Goal: Task Accomplishment & Management: Manage account settings

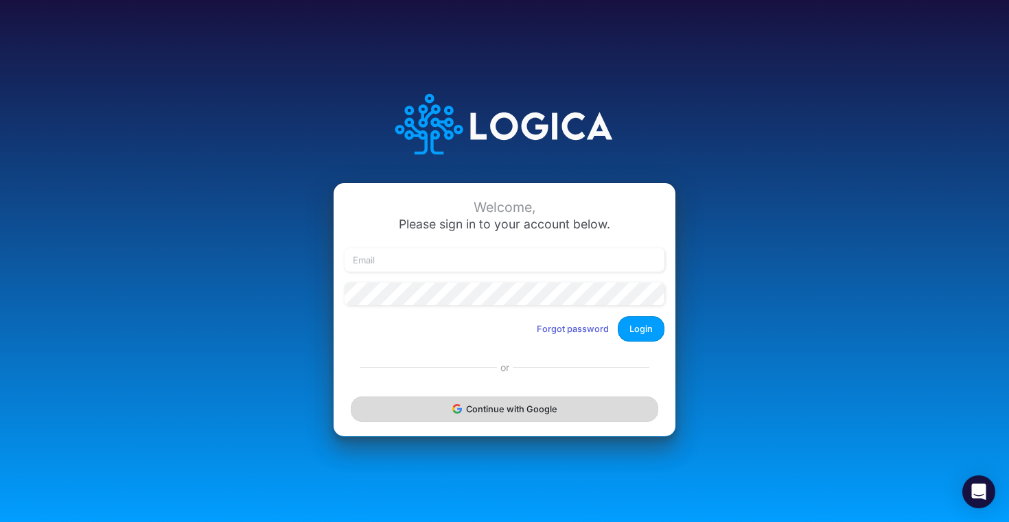
click at [423, 406] on button "Continue with Google" at bounding box center [505, 409] width 308 height 25
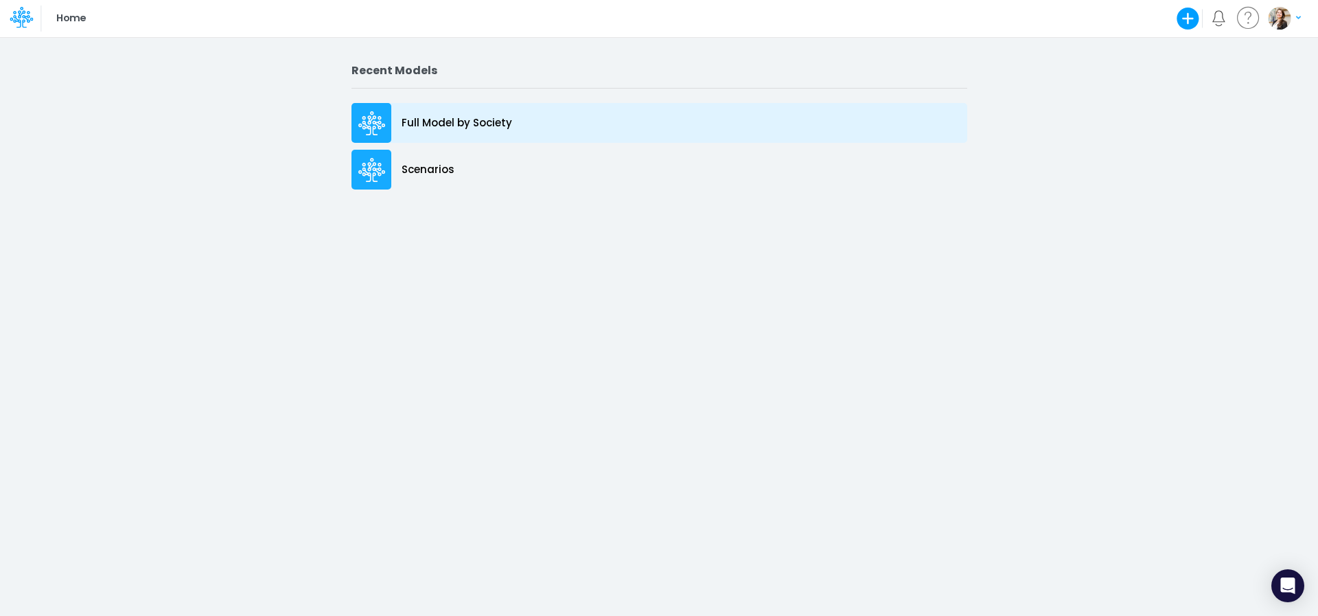
click at [522, 117] on div "Full Model by Society" at bounding box center [659, 123] width 616 height 40
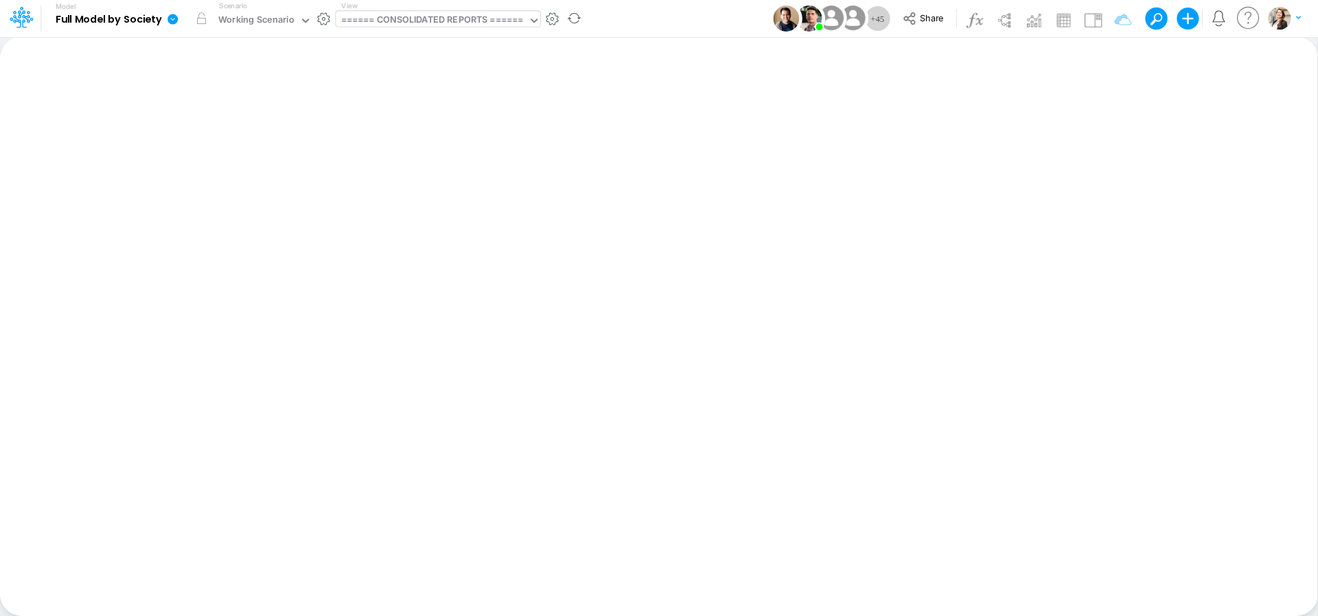
click at [422, 19] on div "====== CONSOLIDATED REPORTS ======" at bounding box center [432, 21] width 183 height 16
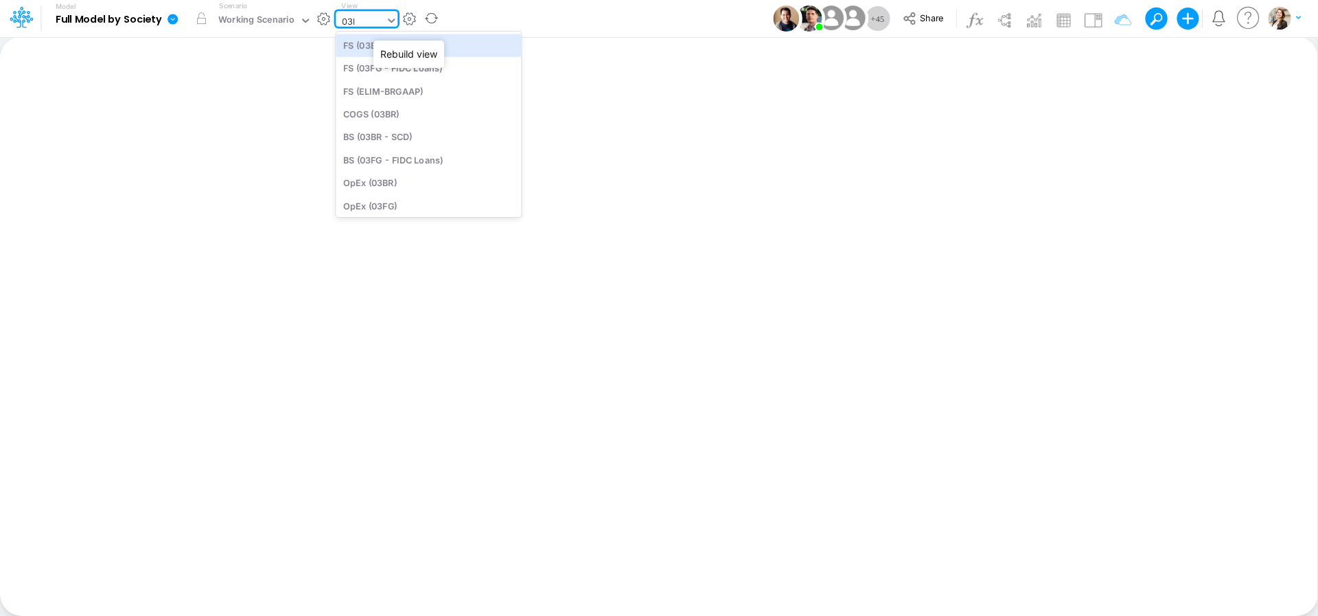
type input "03br"
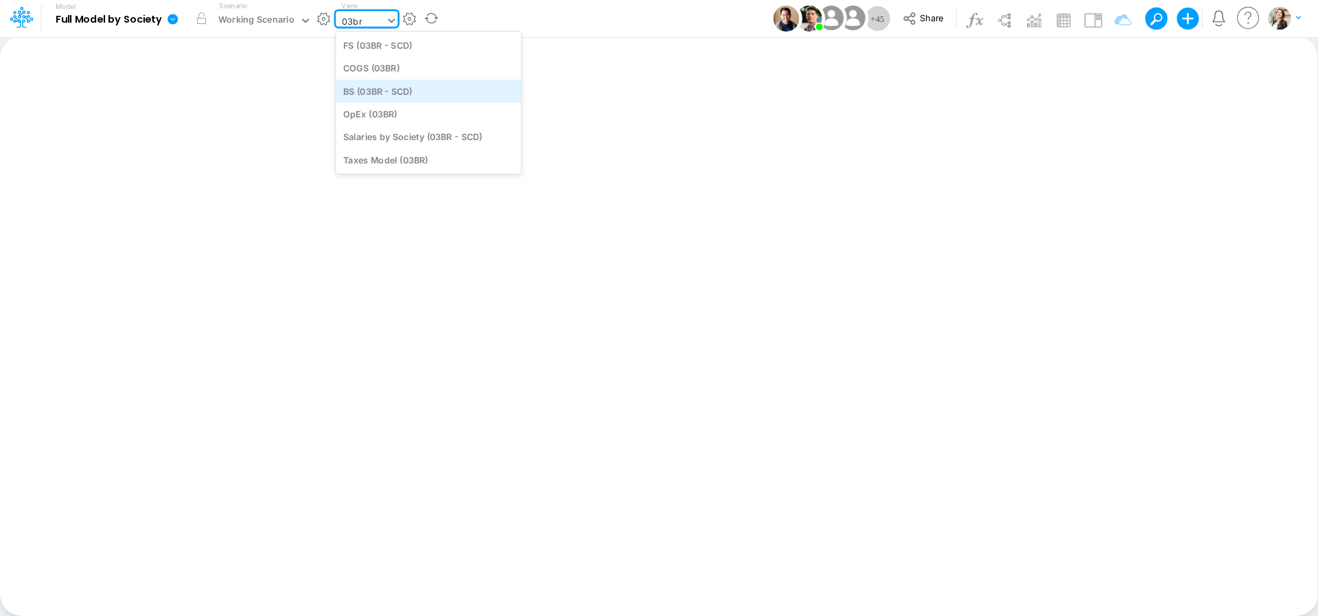
click at [402, 95] on div "BS (03BR - SCD)" at bounding box center [428, 91] width 185 height 23
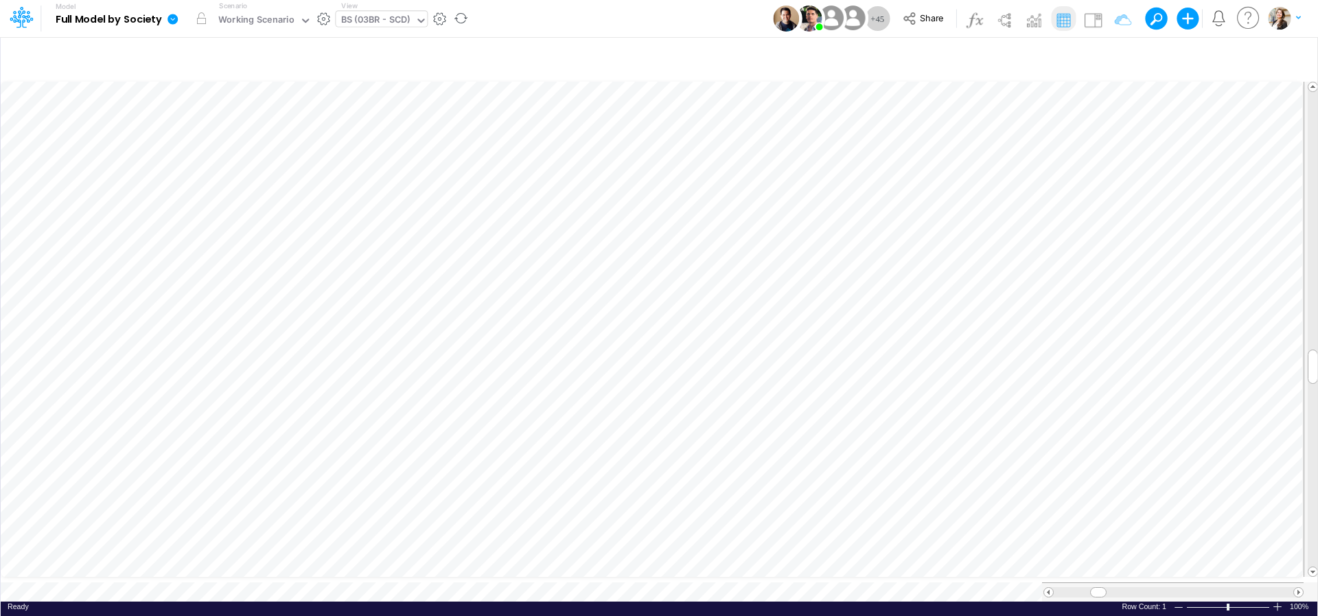
scroll to position [5, 36]
click at [1240, 60] on icon "button" at bounding box center [1240, 58] width 21 height 14
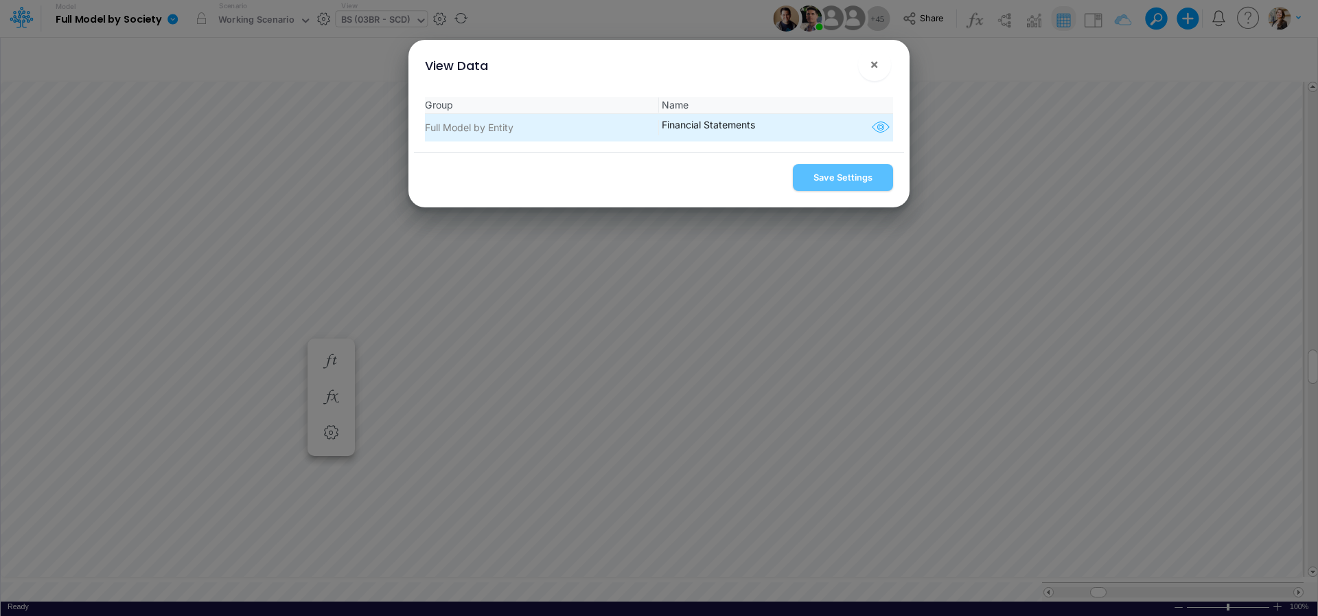
click at [872, 129] on icon "button" at bounding box center [880, 128] width 21 height 18
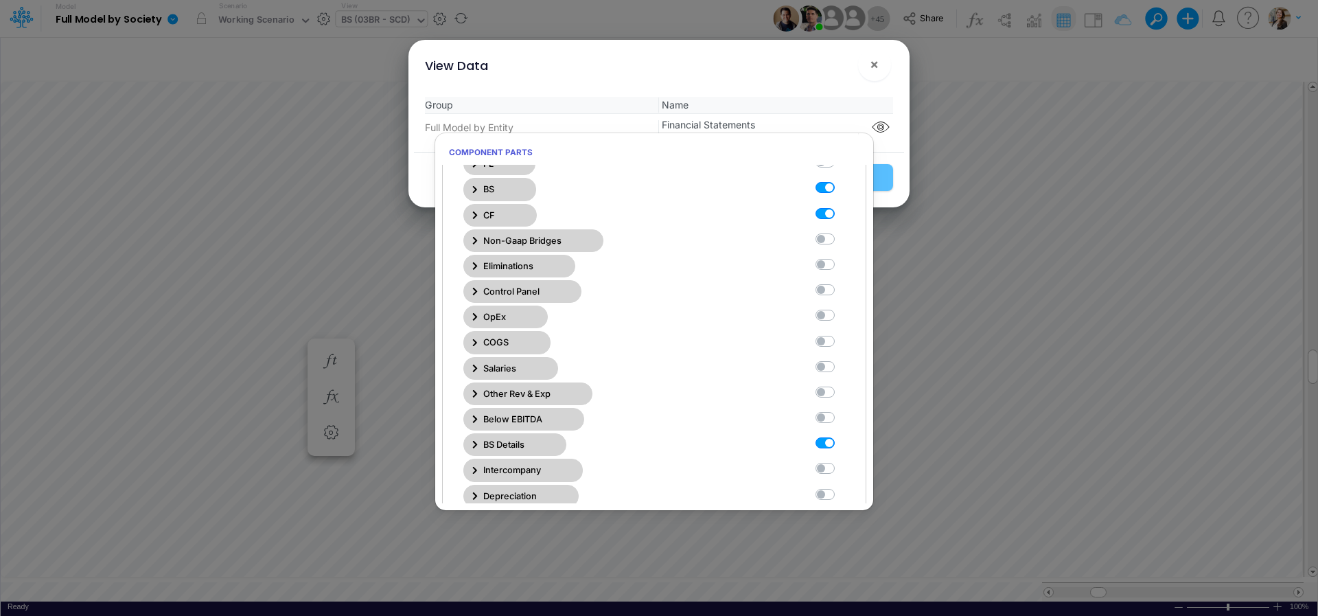
scroll to position [309, 0]
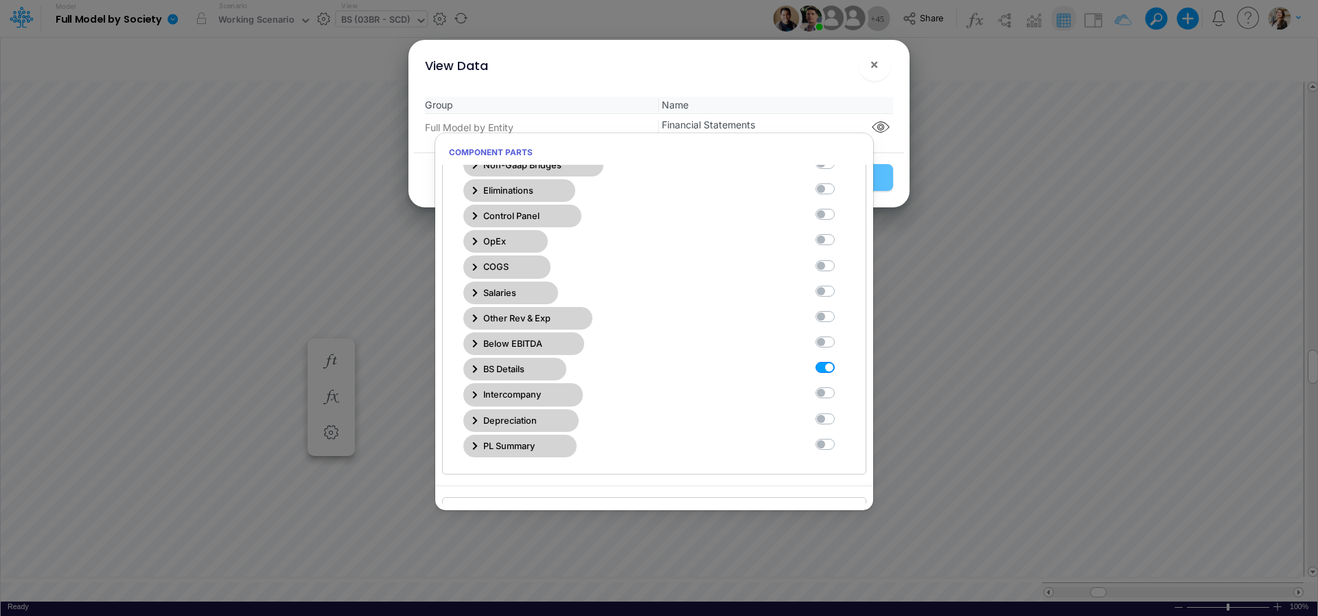
click at [474, 369] on icon "button" at bounding box center [474, 368] width 5 height 9
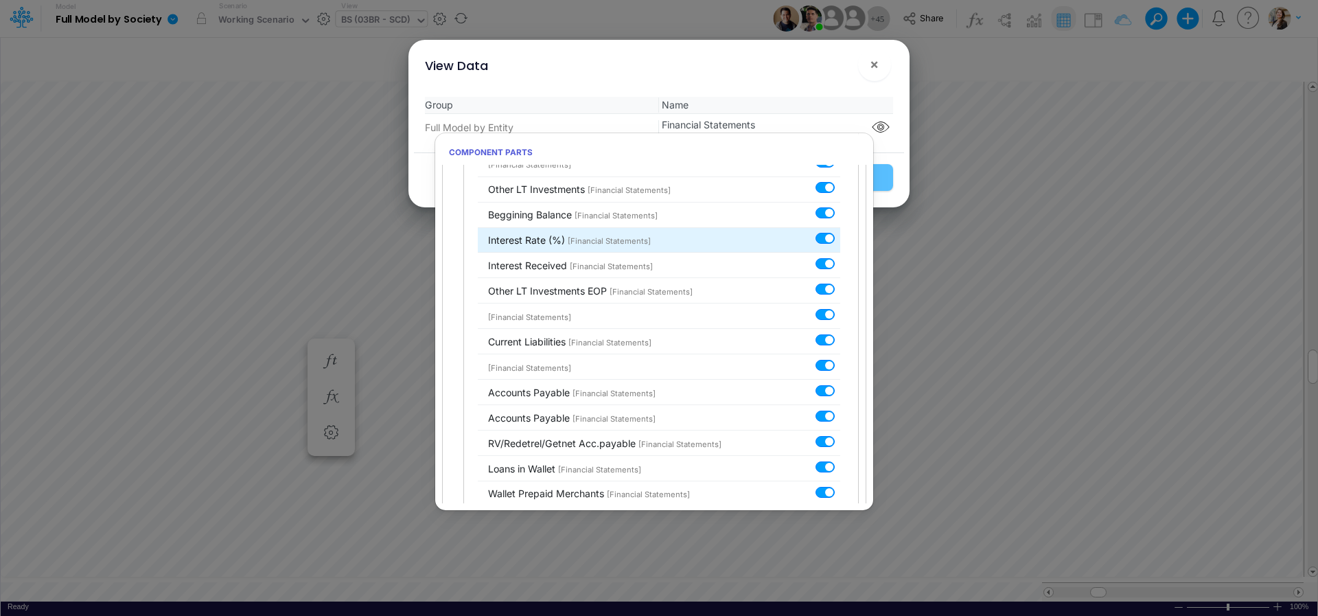
scroll to position [2928, 0]
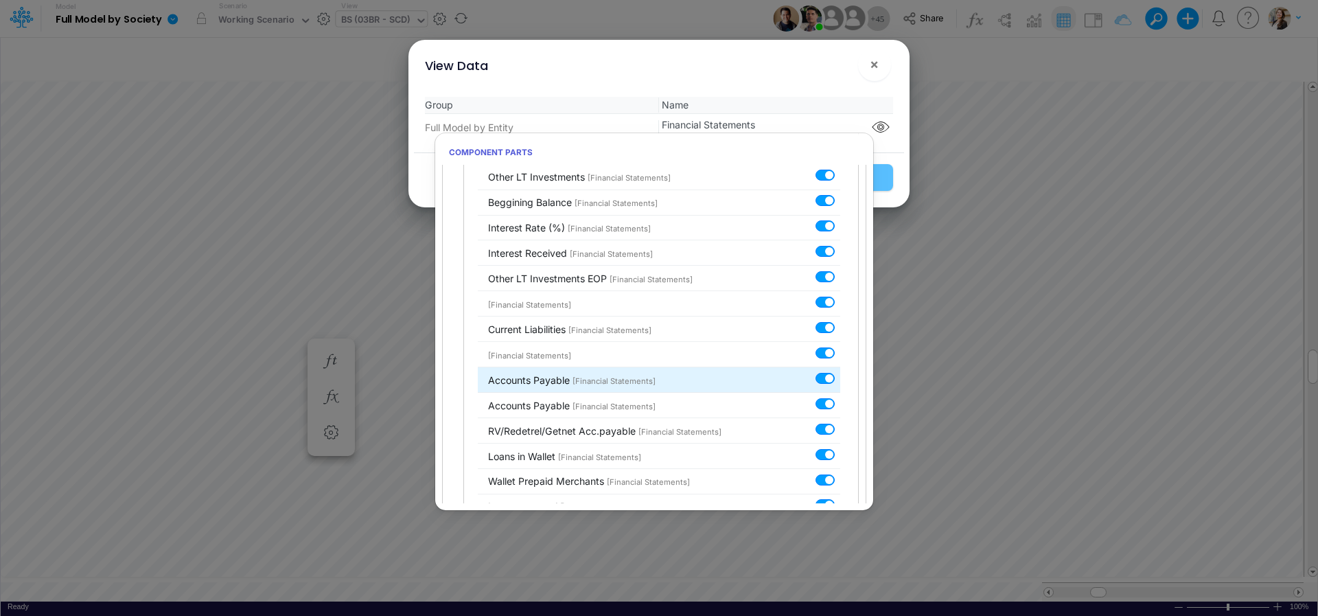
click at [840, 371] on label at bounding box center [840, 371] width 0 height 0
click at [840, 371] on input "checkbox" at bounding box center [844, 375] width 9 height 9
checkbox input "false"
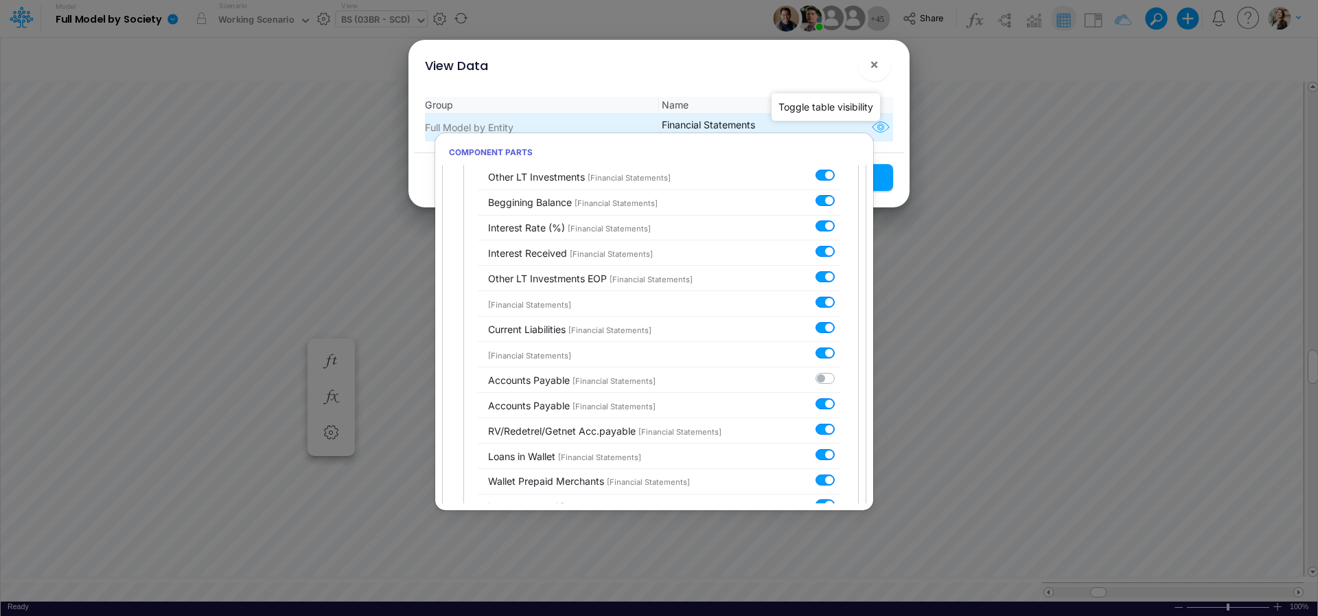
click at [873, 129] on icon "button" at bounding box center [880, 128] width 21 height 18
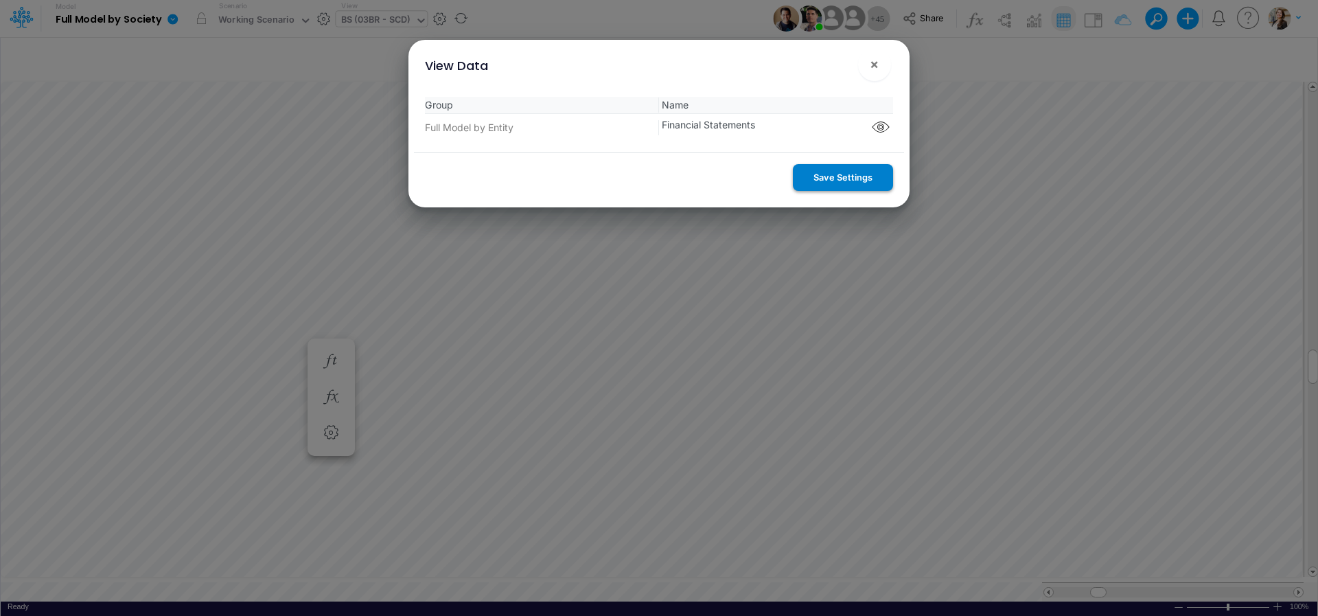
click at [861, 178] on button "Save Settings" at bounding box center [843, 177] width 100 height 27
click at [877, 68] on span "×" at bounding box center [874, 64] width 9 height 16
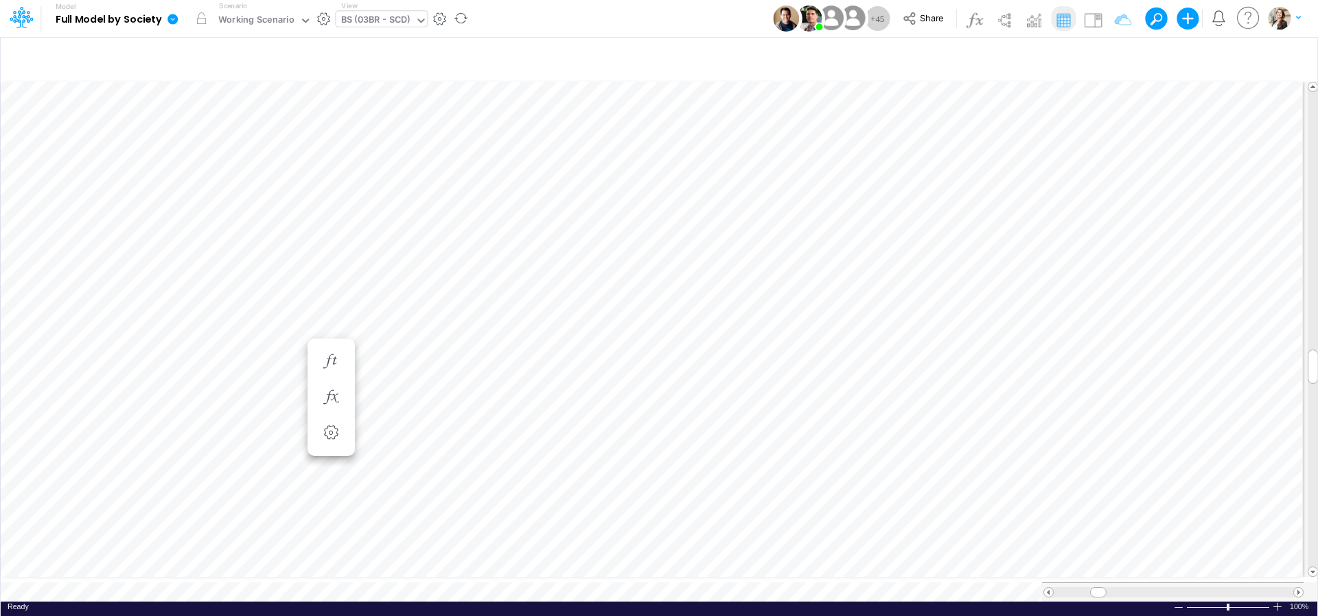
click at [391, 17] on div "BS (03BR - SCD)" at bounding box center [375, 21] width 69 height 16
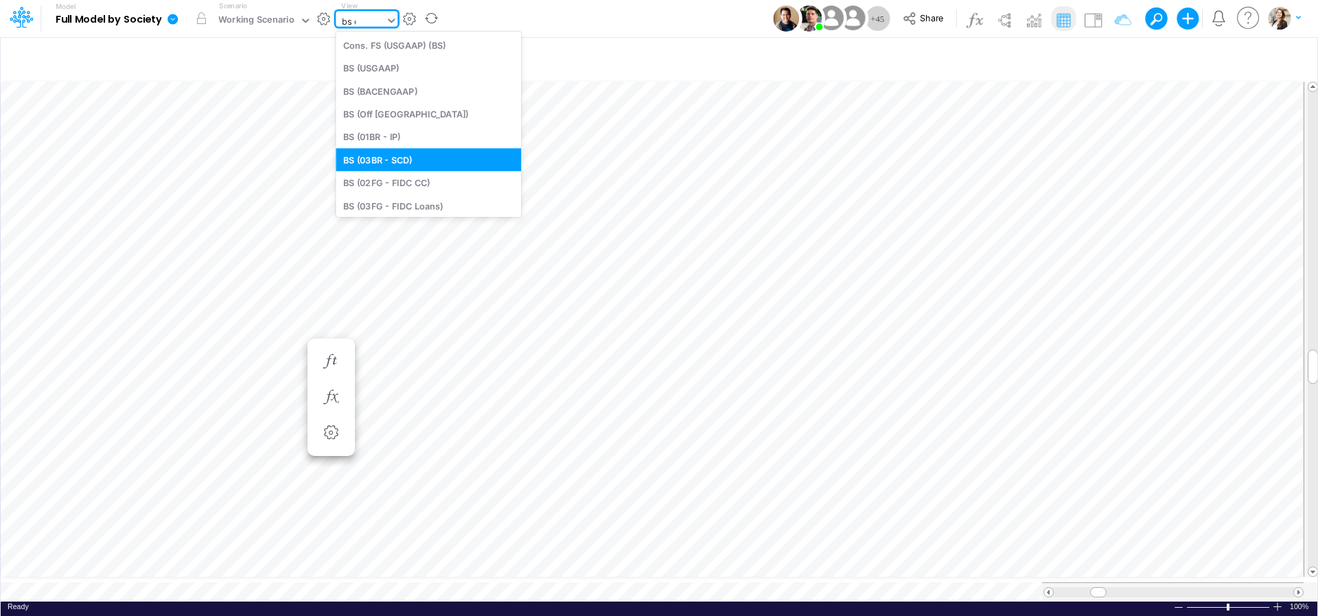
type input "bs de"
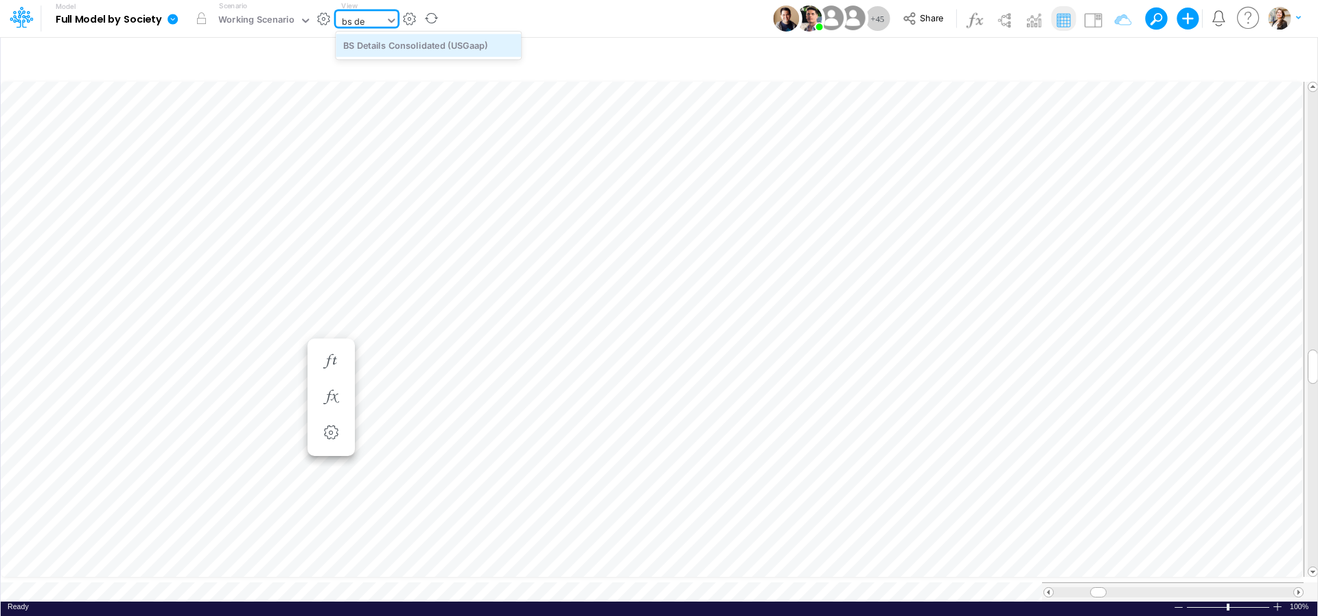
click at [384, 44] on div "BS Details Consolidated (USGaap)" at bounding box center [428, 45] width 185 height 23
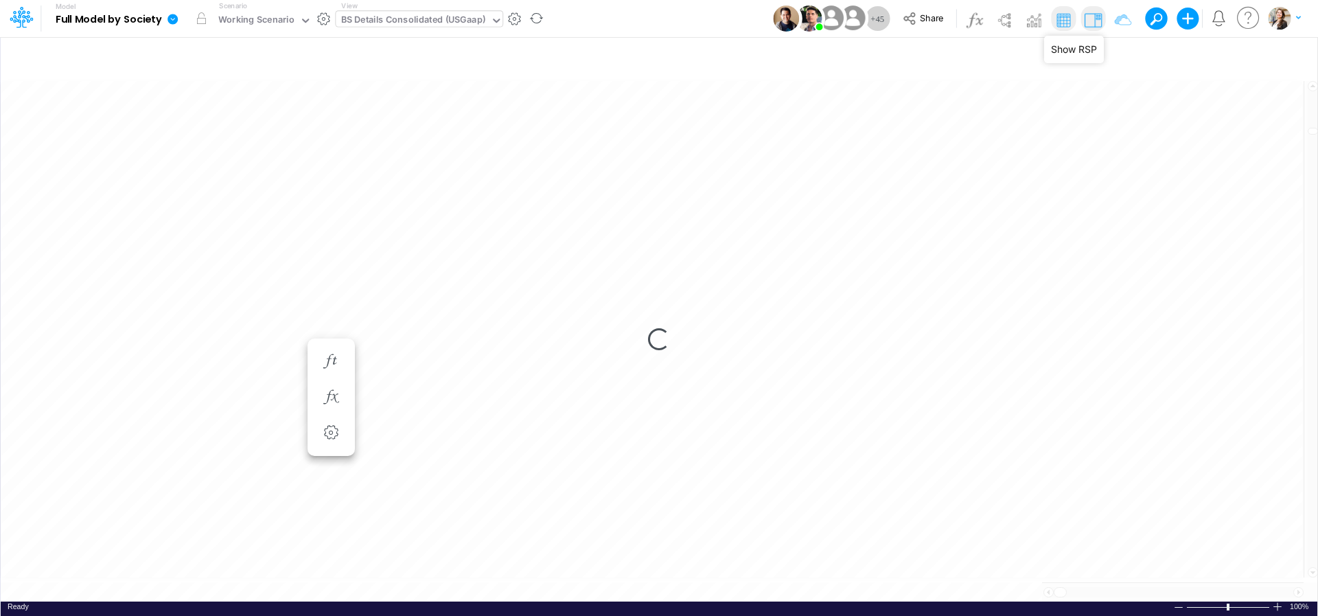
click at [1097, 24] on img at bounding box center [1093, 20] width 22 height 22
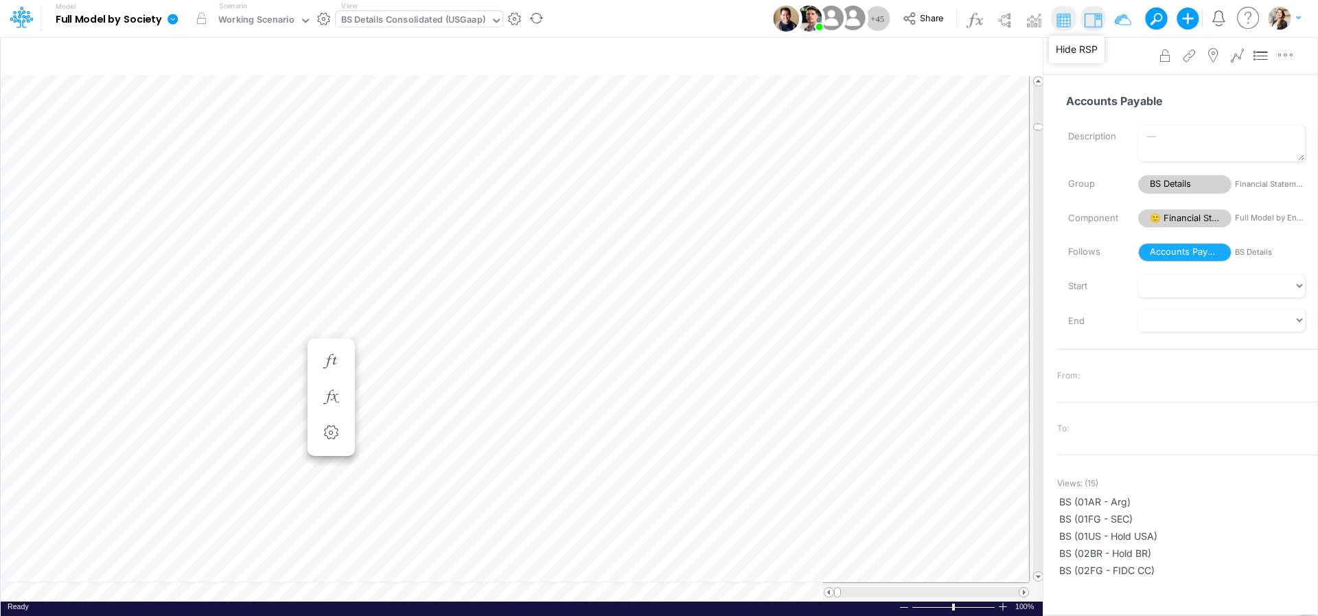
click at [1096, 19] on img at bounding box center [1093, 20] width 22 height 22
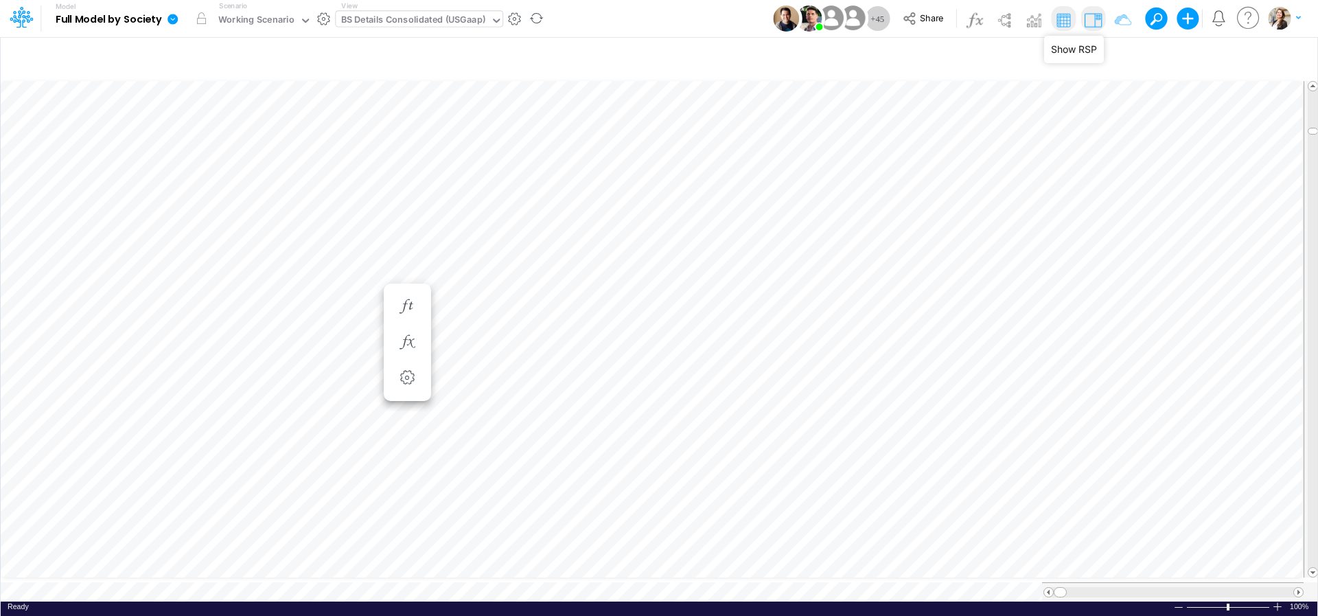
click at [1097, 23] on img at bounding box center [1093, 20] width 22 height 22
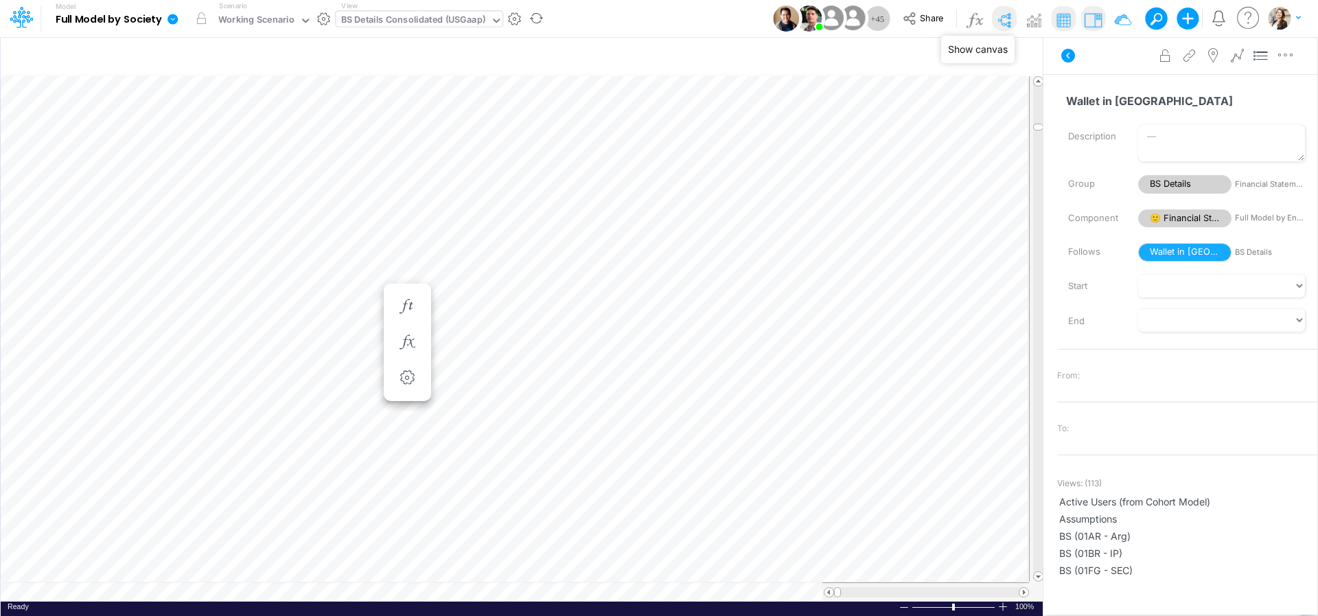
click at [1008, 24] on img at bounding box center [1004, 20] width 22 height 22
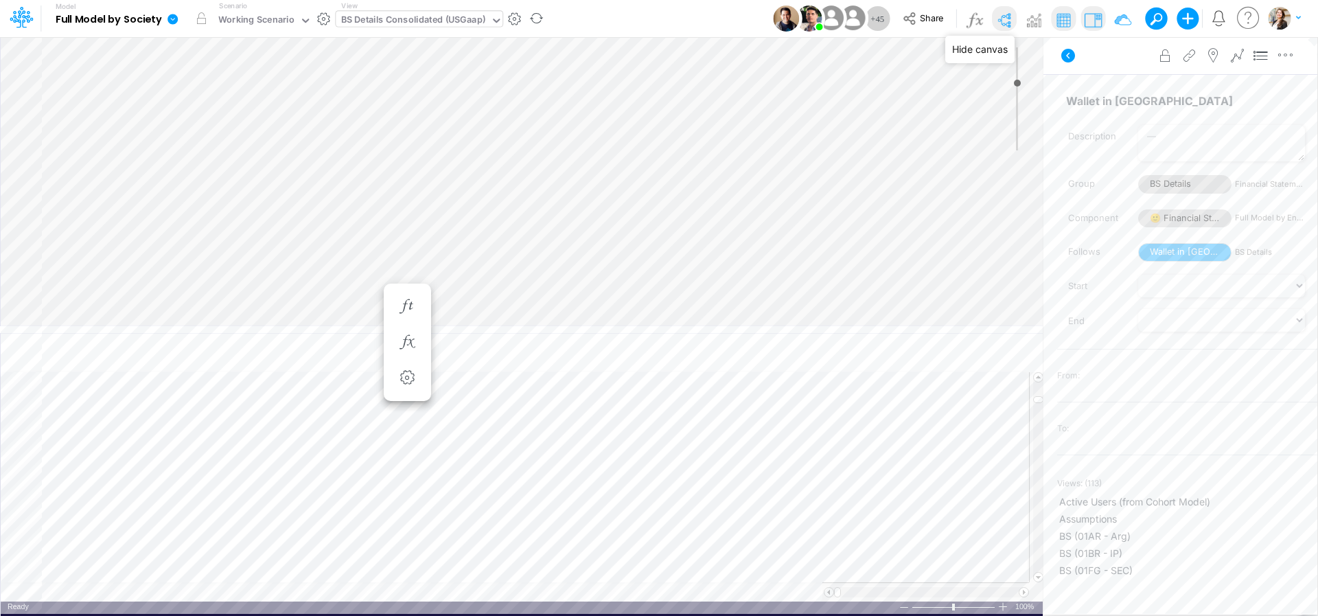
type input "0"
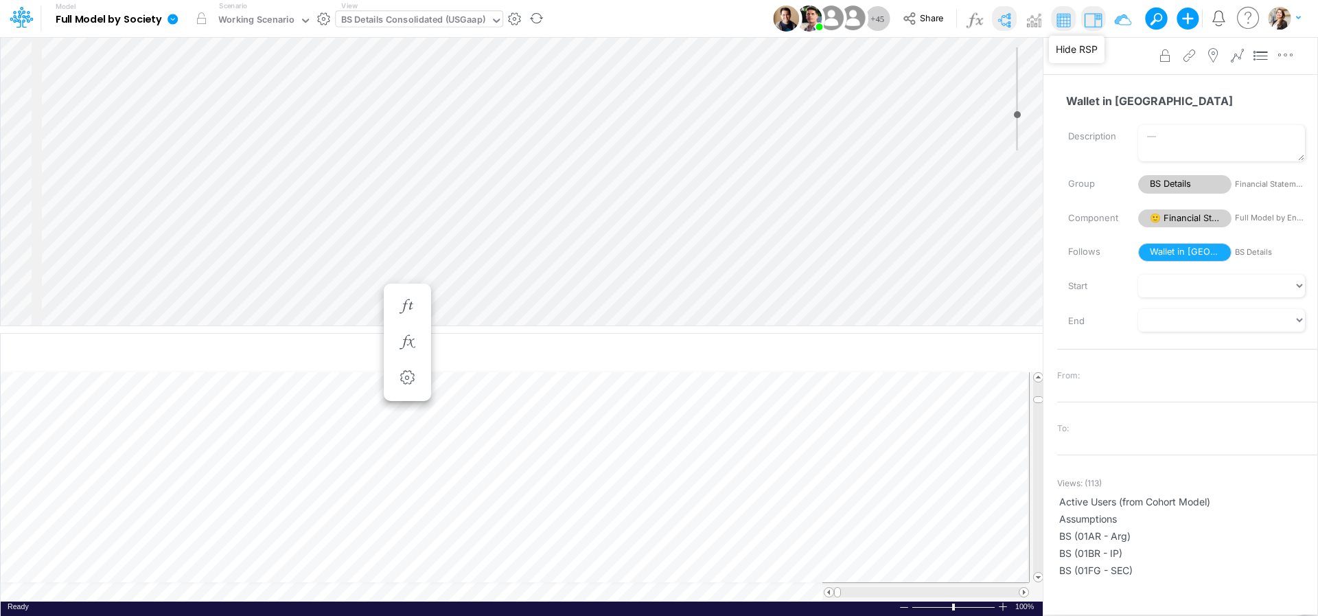
click at [1096, 16] on img at bounding box center [1093, 20] width 22 height 22
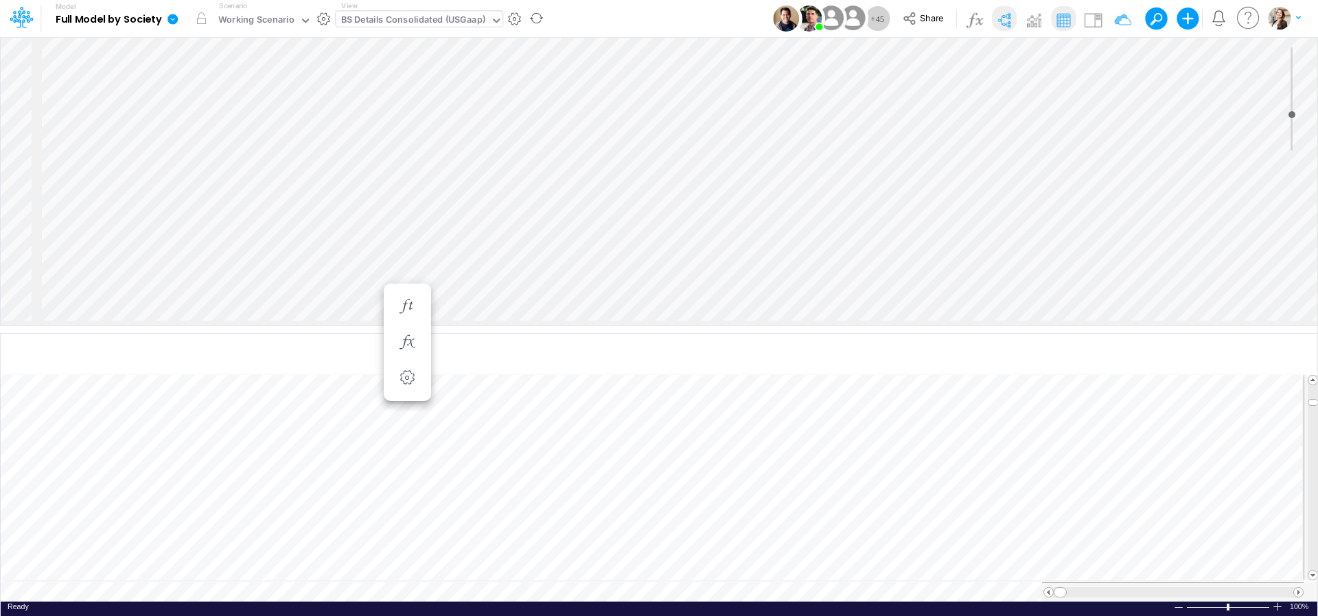
click at [1000, 23] on img at bounding box center [1004, 20] width 22 height 22
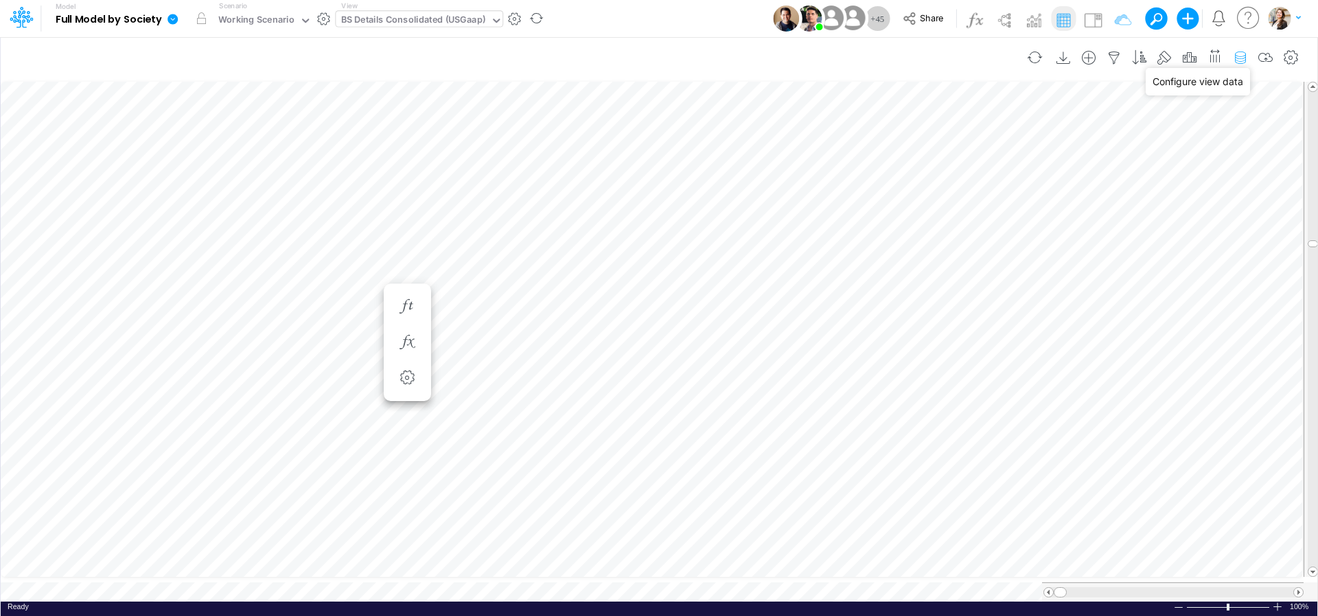
click at [1242, 61] on icon "button" at bounding box center [1240, 58] width 21 height 14
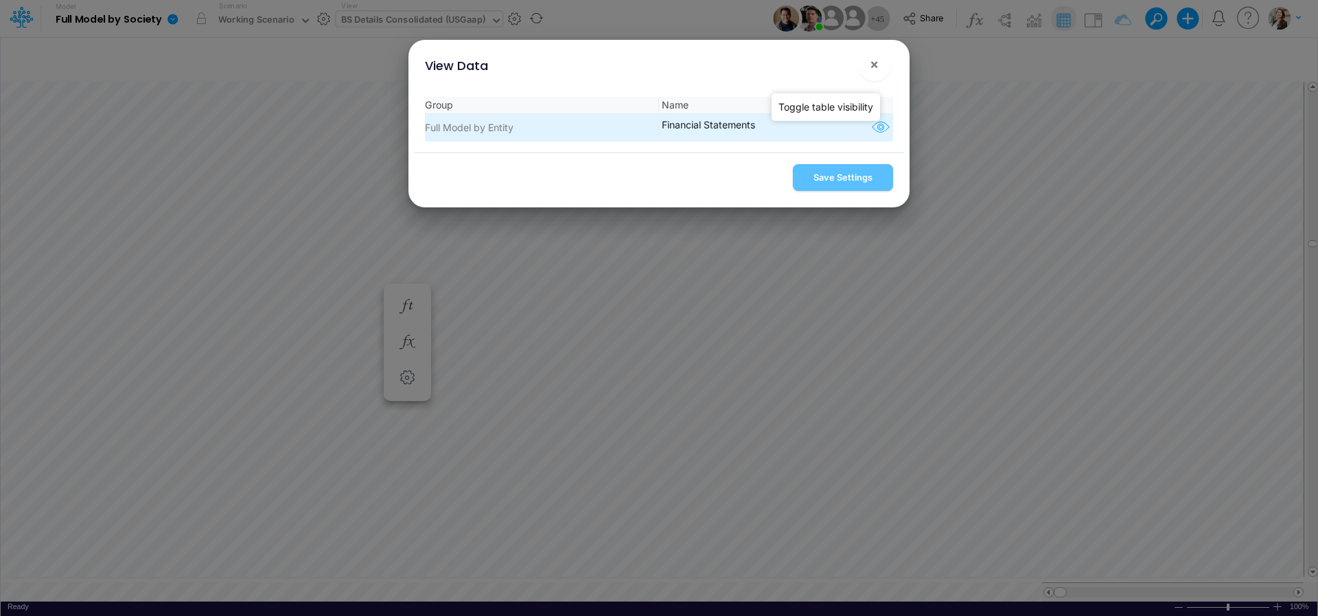
click at [873, 131] on icon "button" at bounding box center [880, 128] width 21 height 18
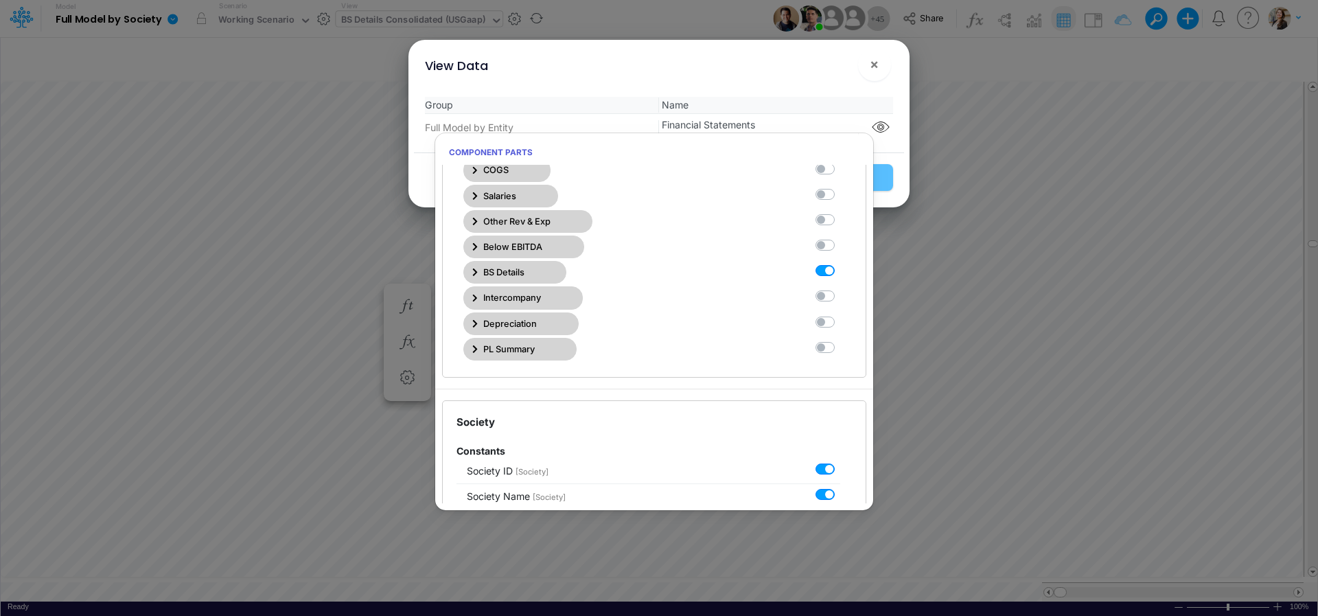
scroll to position [371, 0]
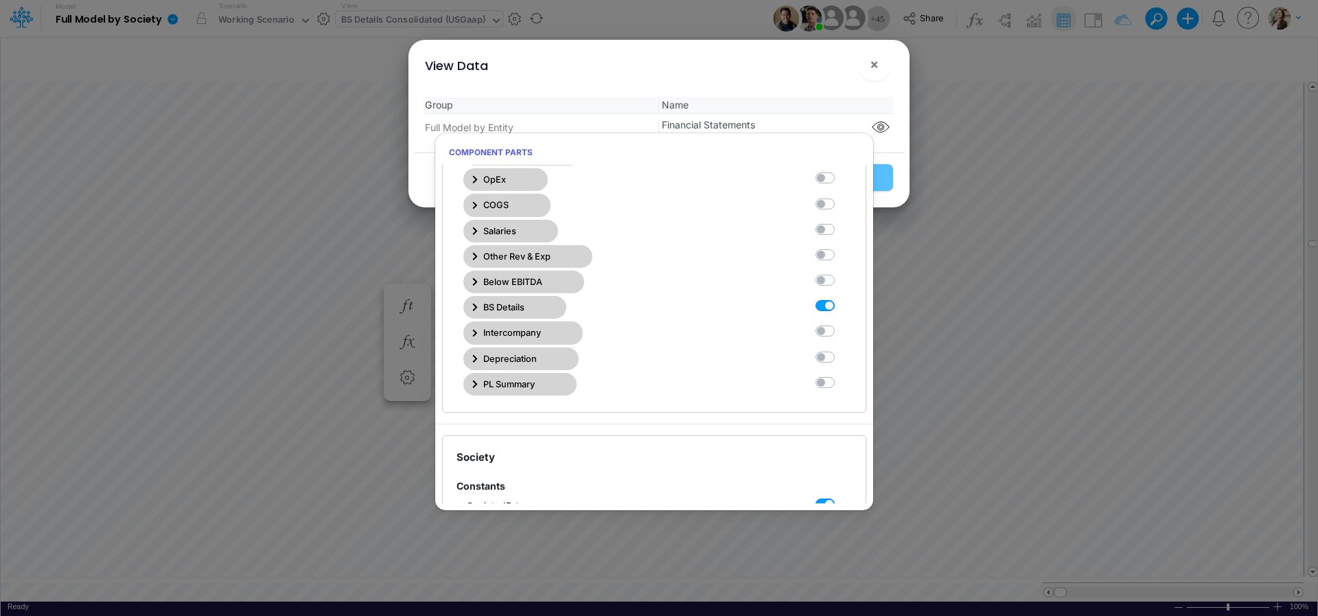
click at [472, 310] on icon "button" at bounding box center [474, 307] width 5 height 9
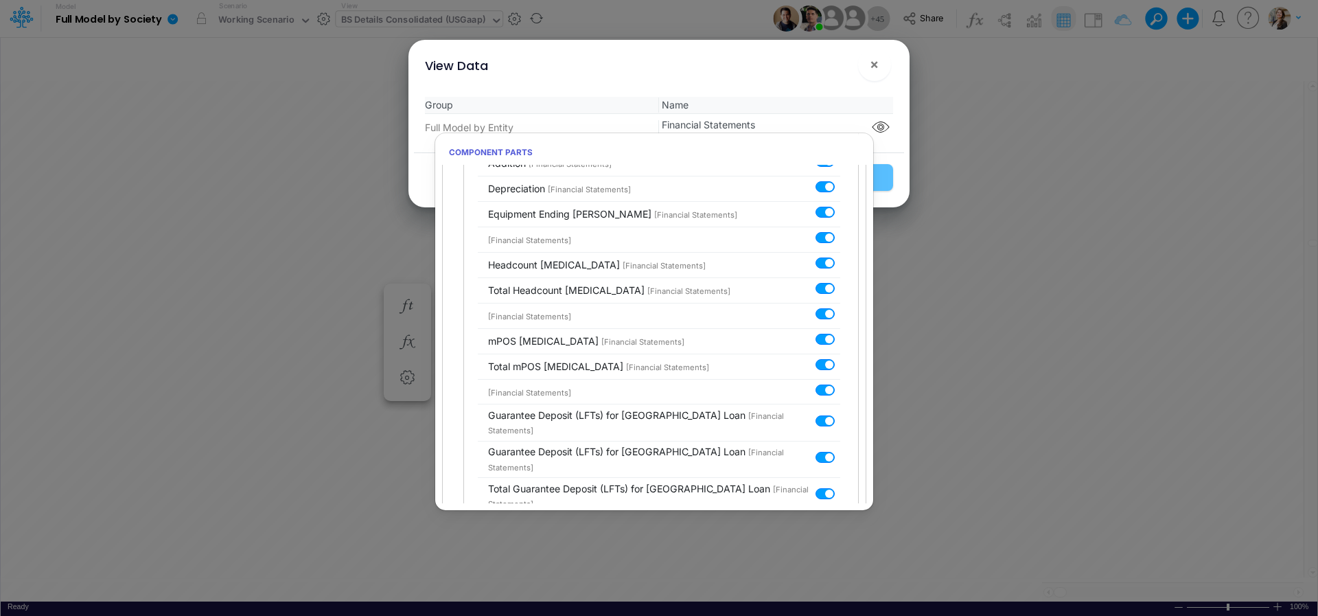
scroll to position [2558, 0]
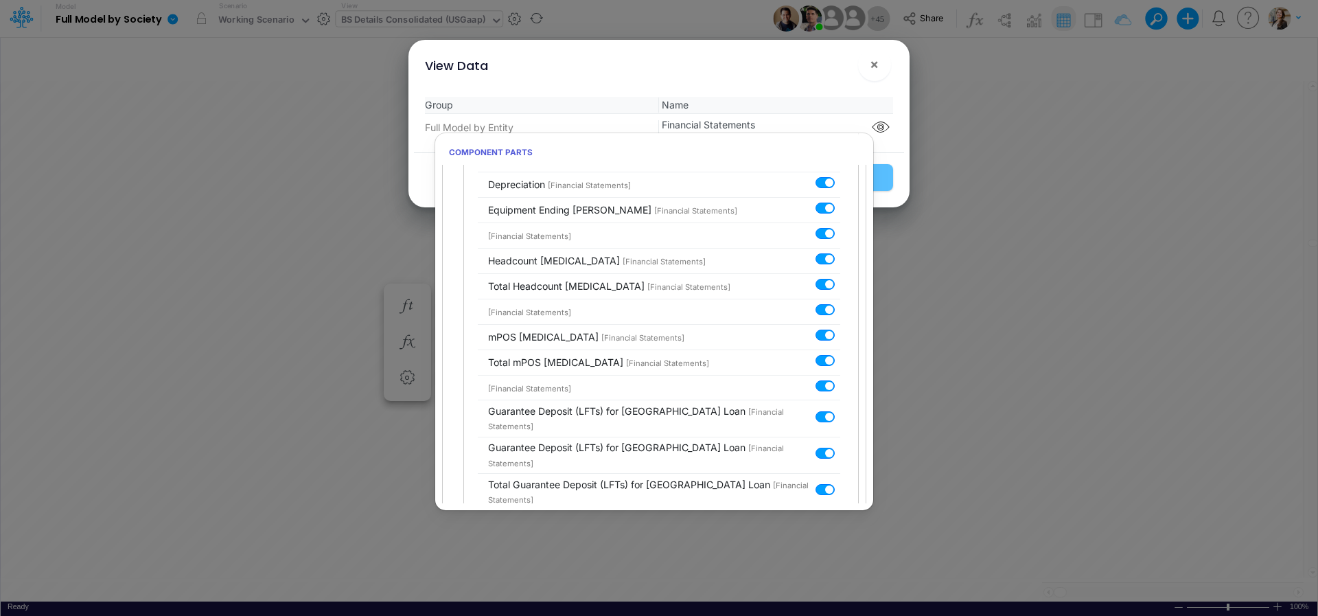
click at [840, 378] on label at bounding box center [840, 378] width 0 height 0
click at [840, 378] on input "checkbox" at bounding box center [844, 382] width 9 height 9
checkbox input "false"
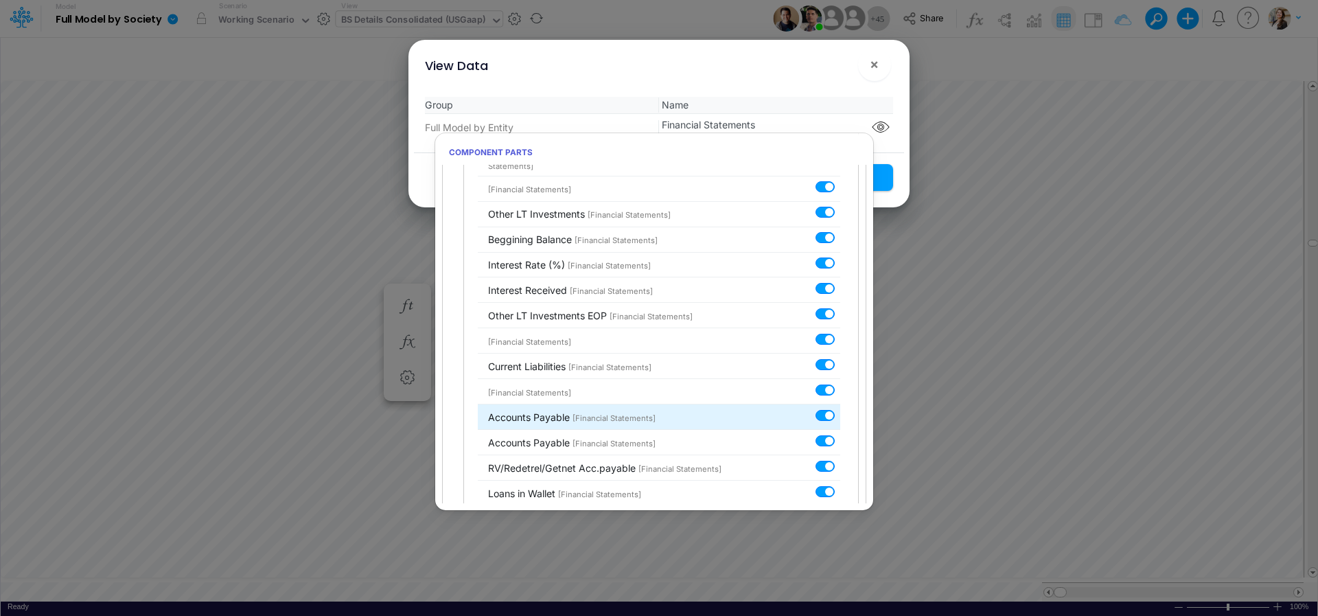
click at [840, 408] on label at bounding box center [840, 408] width 0 height 0
click at [840, 408] on input "checkbox" at bounding box center [844, 412] width 9 height 9
checkbox input "false"
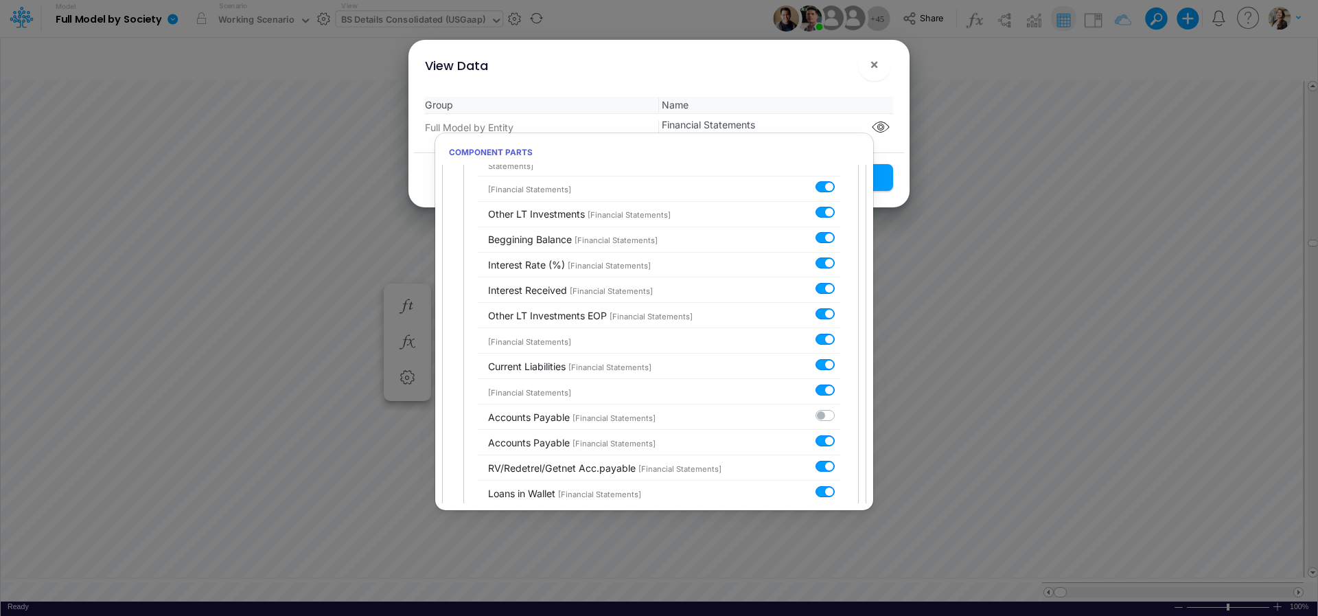
click at [889, 130] on div "Group Name Full Model by Entity Financial Statements" at bounding box center [659, 119] width 490 height 67
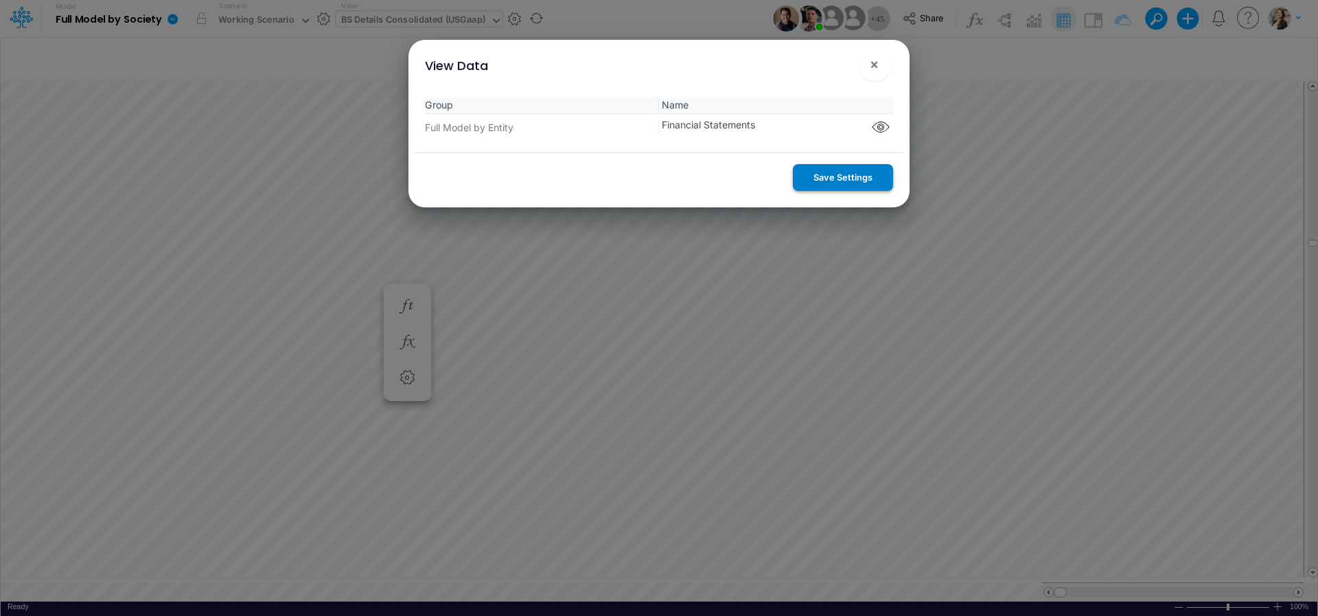
click at [857, 184] on button "Save Settings" at bounding box center [843, 177] width 100 height 27
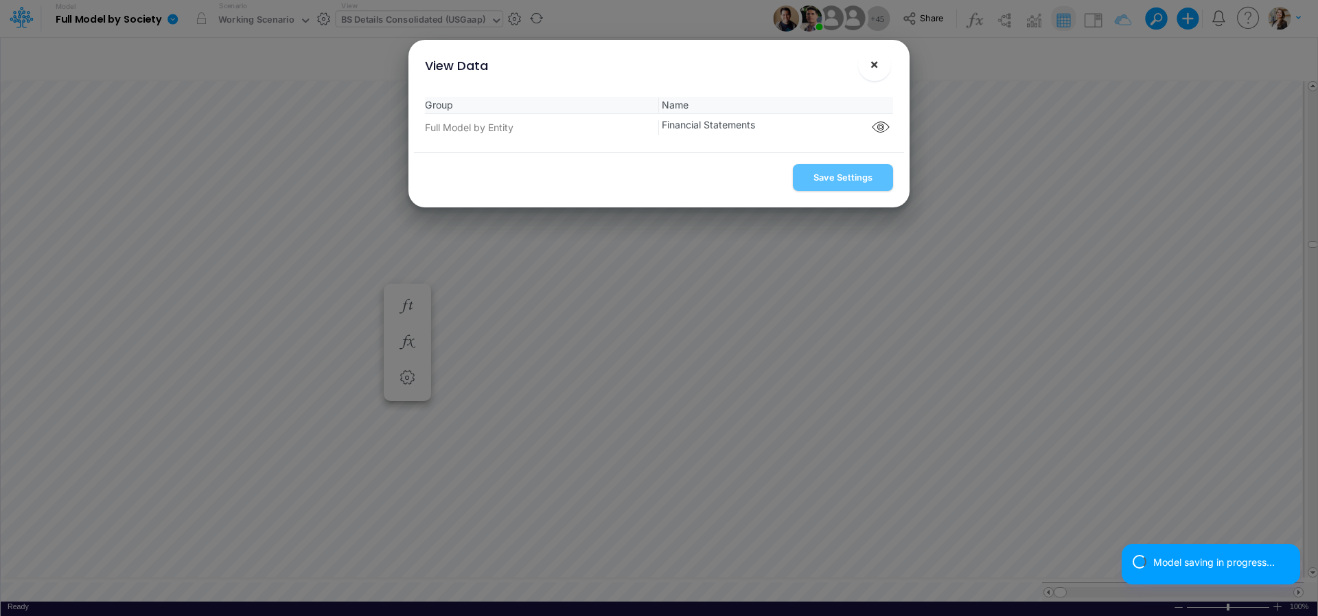
click at [862, 70] on button "×" at bounding box center [874, 64] width 33 height 33
